Goal: Transaction & Acquisition: Obtain resource

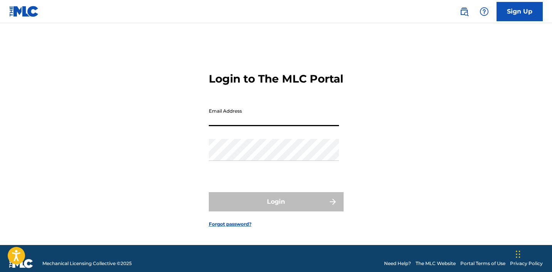
click at [243, 126] on input "Email Address" at bounding box center [274, 115] width 130 height 22
type input "[EMAIL_ADDRESS][DOMAIN_NAME]"
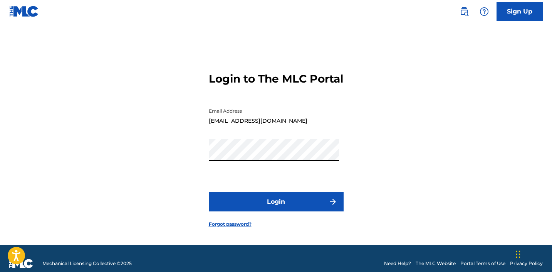
click at [275, 211] on button "Login" at bounding box center [276, 201] width 135 height 19
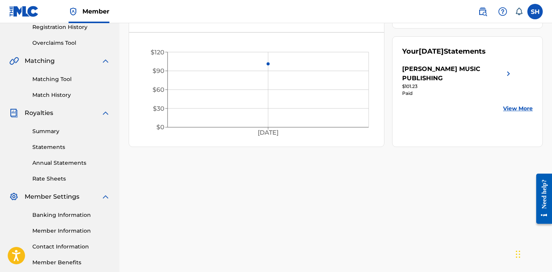
scroll to position [151, 0]
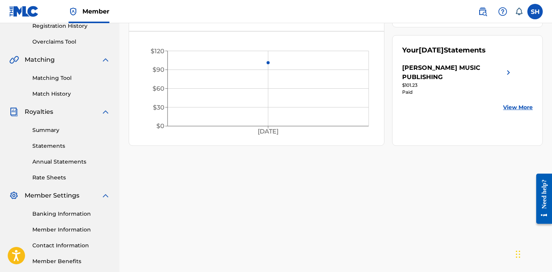
click at [48, 151] on div "Summary Statements Annual Statements Rate Sheets" at bounding box center [59, 148] width 101 height 65
click at [49, 148] on link "Statements" at bounding box center [71, 146] width 78 height 8
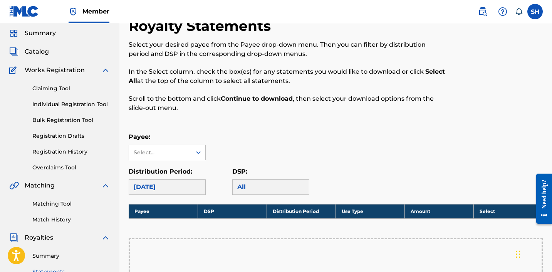
scroll to position [13, 0]
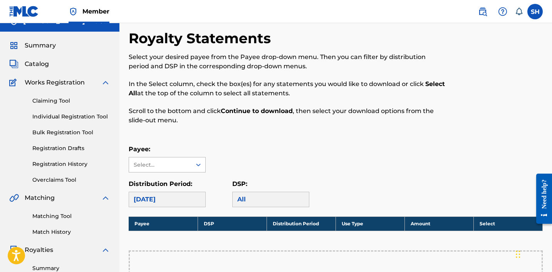
click at [152, 161] on div "Select..." at bounding box center [160, 165] width 52 height 8
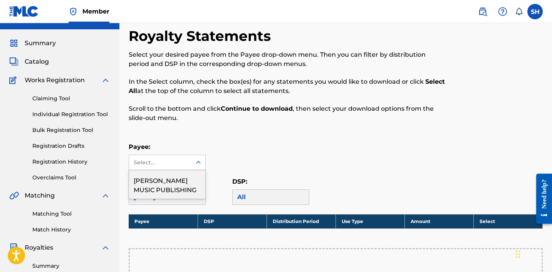
click at [177, 181] on div "[PERSON_NAME] MUSIC PUBLISHING" at bounding box center [167, 184] width 76 height 29
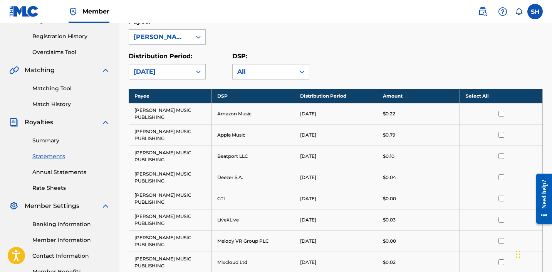
scroll to position [139, 0]
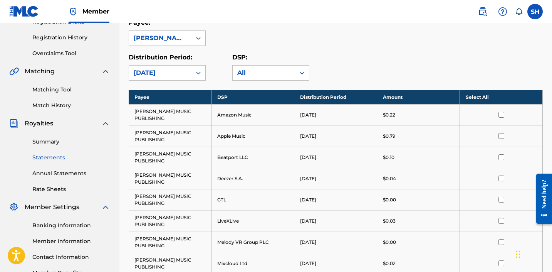
click at [476, 98] on th "Select All" at bounding box center [501, 97] width 83 height 14
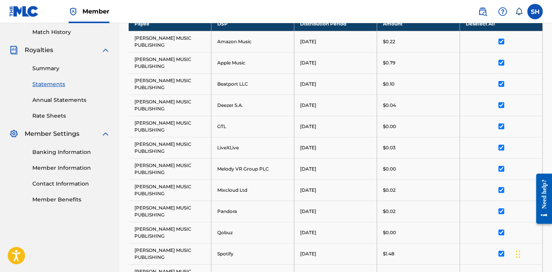
scroll to position [384, 0]
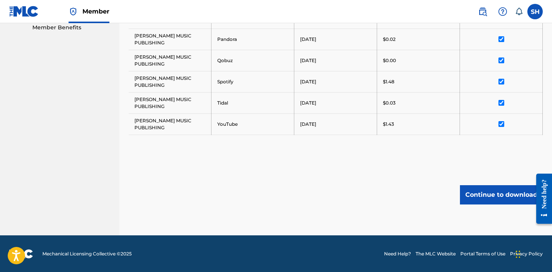
click at [503, 192] on button "Continue to download" at bounding box center [501, 194] width 83 height 19
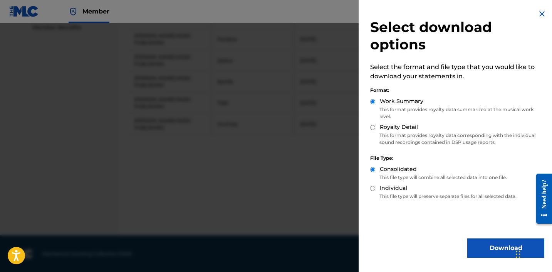
click at [373, 127] on input "Royalty Detail" at bounding box center [372, 127] width 5 height 5
radio input "true"
click at [483, 252] on button "Download" at bounding box center [505, 247] width 77 height 19
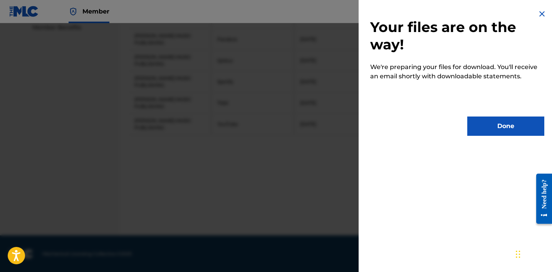
click at [521, 126] on button "Done" at bounding box center [505, 125] width 77 height 19
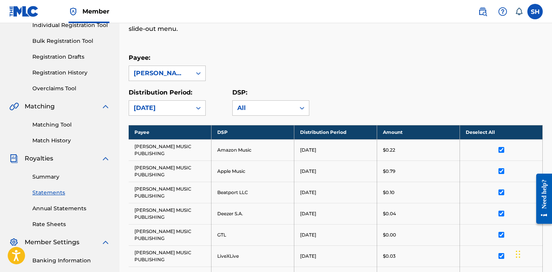
scroll to position [118, 0]
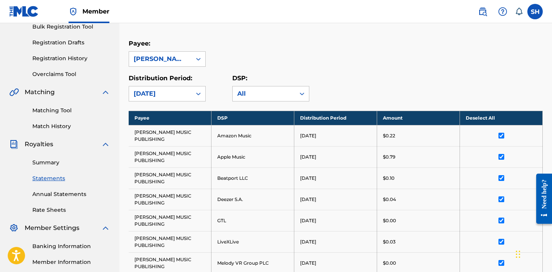
click at [49, 160] on link "Summary" at bounding box center [71, 162] width 78 height 8
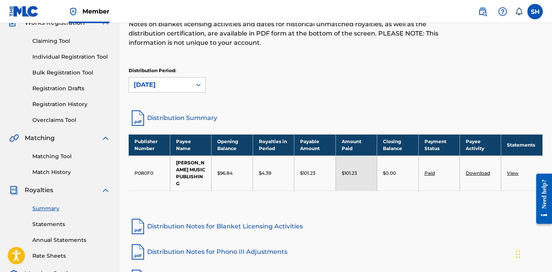
scroll to position [81, 0]
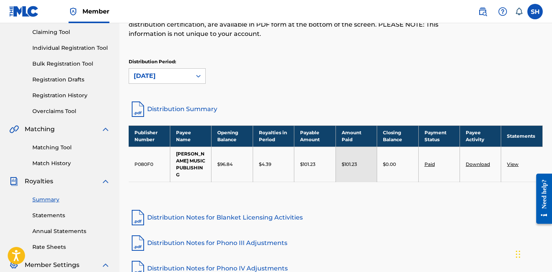
click at [513, 166] on link "View" at bounding box center [513, 164] width 12 height 6
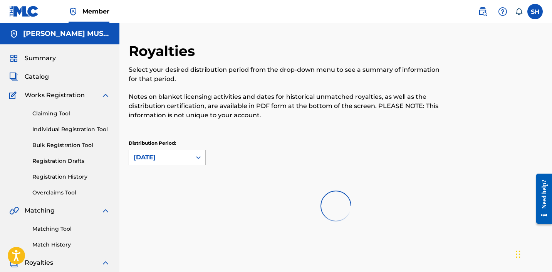
scroll to position [81, 0]
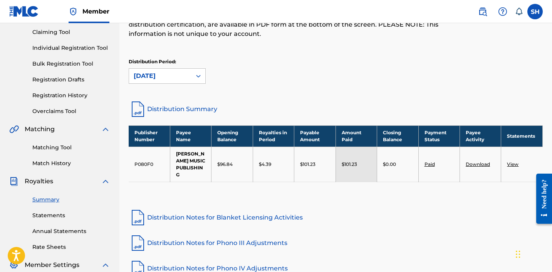
click at [475, 167] on link "Download" at bounding box center [478, 164] width 24 height 6
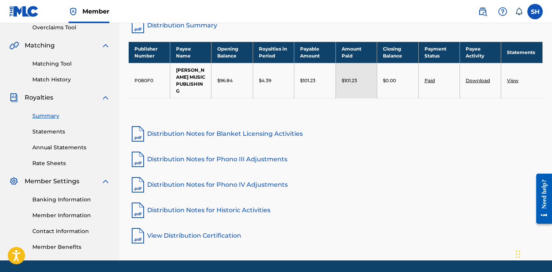
scroll to position [190, 0]
